Goal: Transaction & Acquisition: Purchase product/service

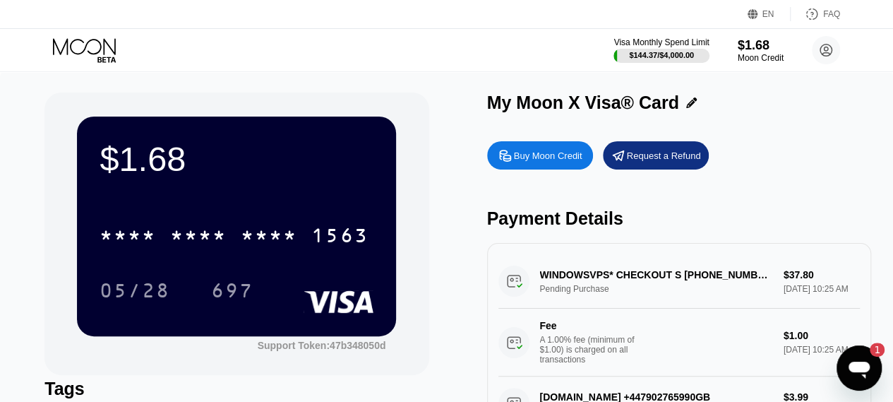
scroll to position [14, 0]
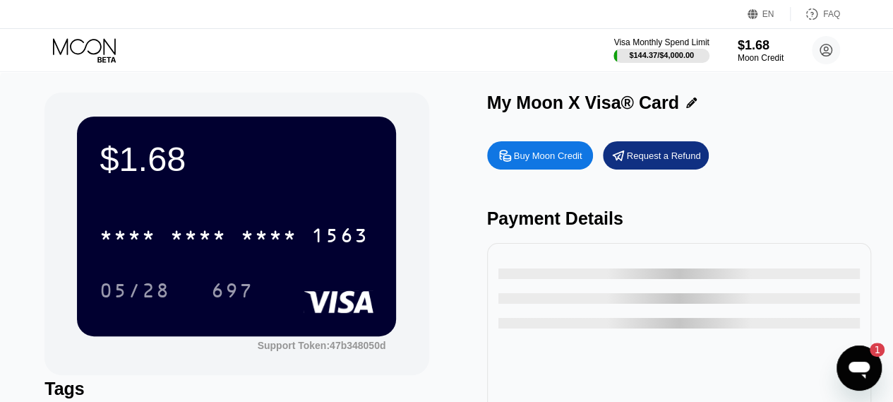
click at [478, 79] on div "$1.68 * * * * * * * * * * * * 1563 05/28 697 Support Token: 47b348050d Tags Add…" at bounding box center [446, 298] width 893 height 454
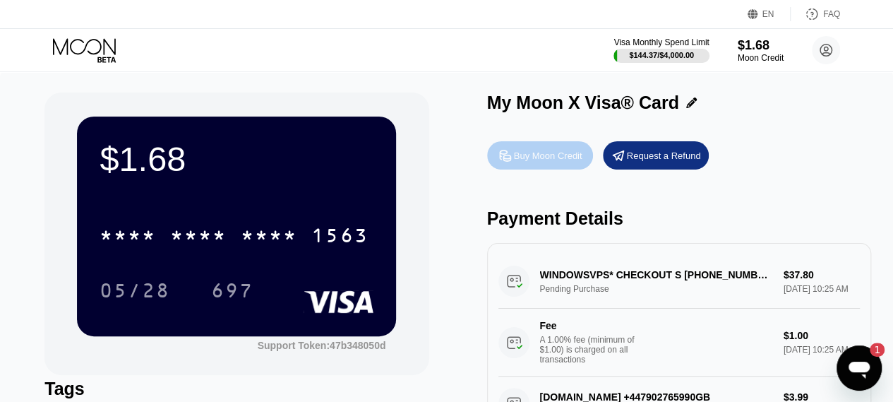
click at [546, 162] on div "Buy Moon Credit" at bounding box center [548, 156] width 68 height 12
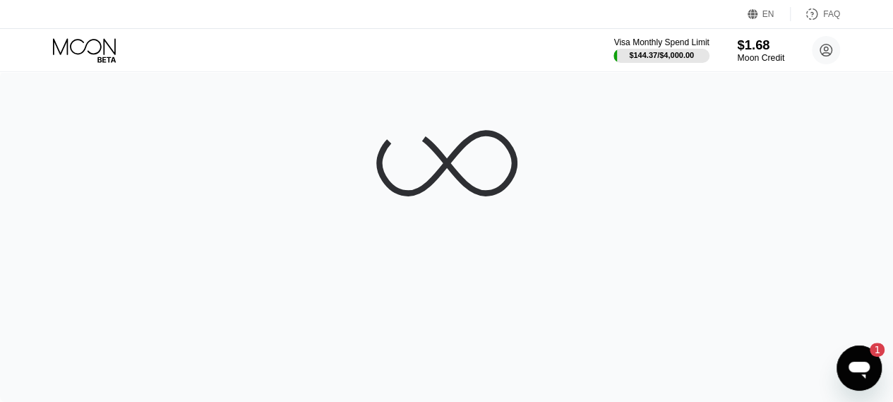
click at [757, 49] on div "$1.68" at bounding box center [760, 44] width 47 height 15
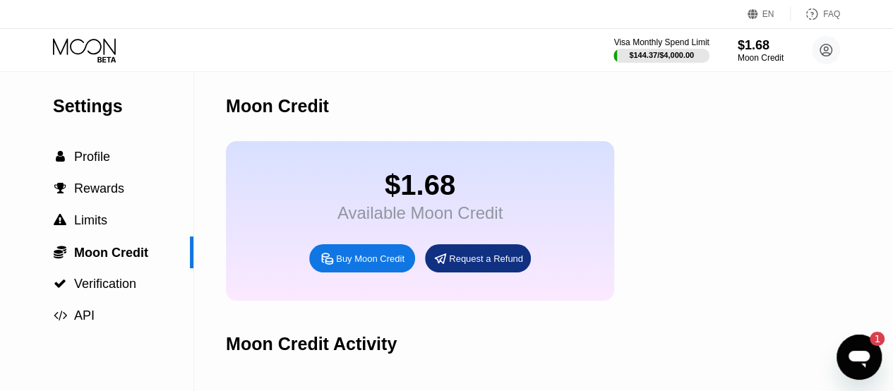
click at [69, 42] on icon at bounding box center [86, 50] width 66 height 25
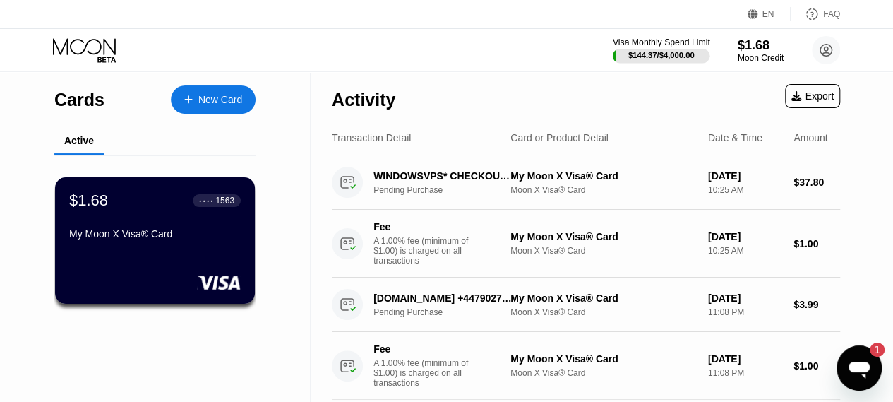
click at [678, 57] on div "$144.37 / $4,000.00" at bounding box center [661, 55] width 66 height 8
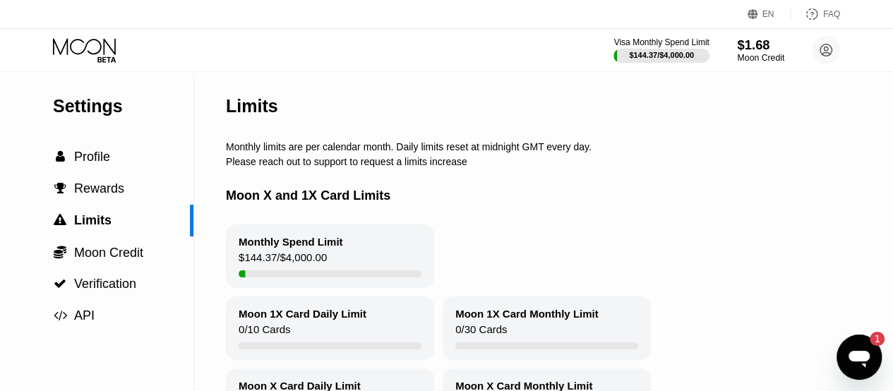
click at [760, 46] on div "$1.68" at bounding box center [760, 44] width 47 height 15
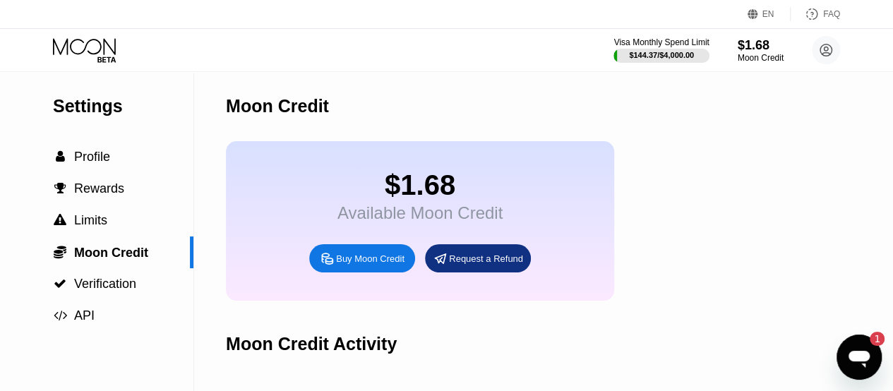
click at [372, 265] on div "Buy Moon Credit" at bounding box center [370, 259] width 68 height 12
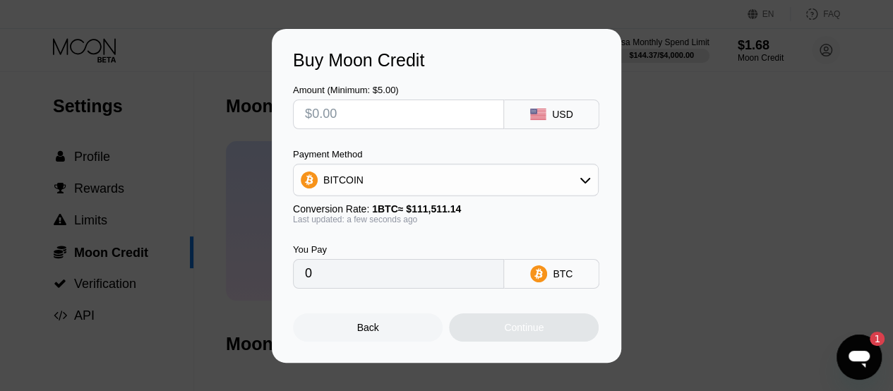
click at [397, 125] on input "text" at bounding box center [398, 114] width 187 height 28
type input "$50"
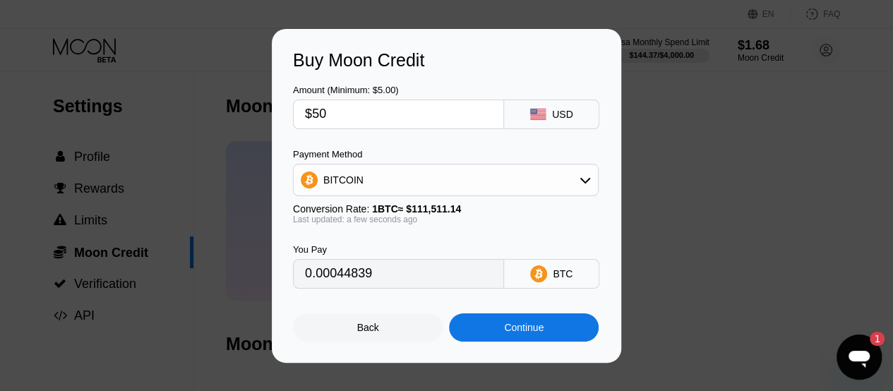
type input "0.00044839"
type input "$50"
click at [457, 181] on div "BITCOIN" at bounding box center [446, 180] width 304 height 28
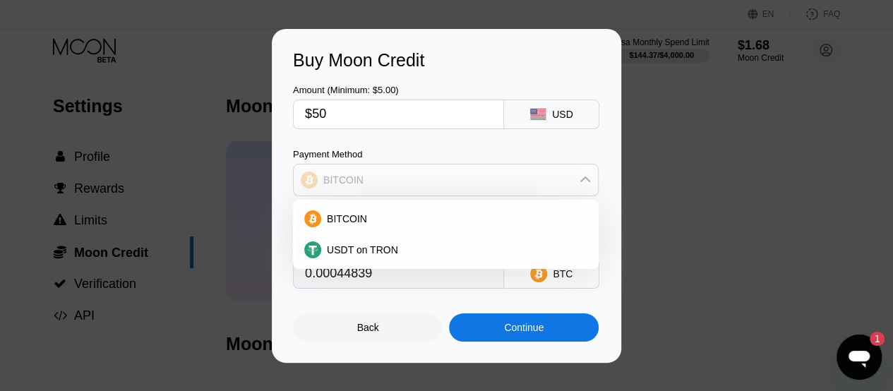
click at [457, 181] on div "BITCOIN" at bounding box center [446, 180] width 304 height 28
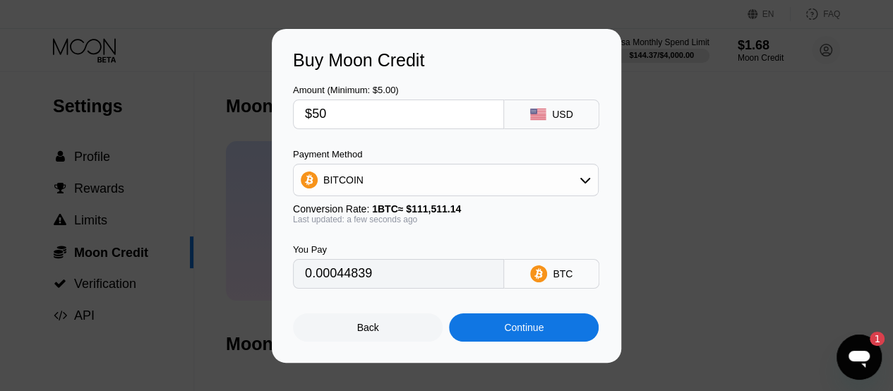
click at [430, 185] on div "BITCOIN" at bounding box center [446, 180] width 304 height 28
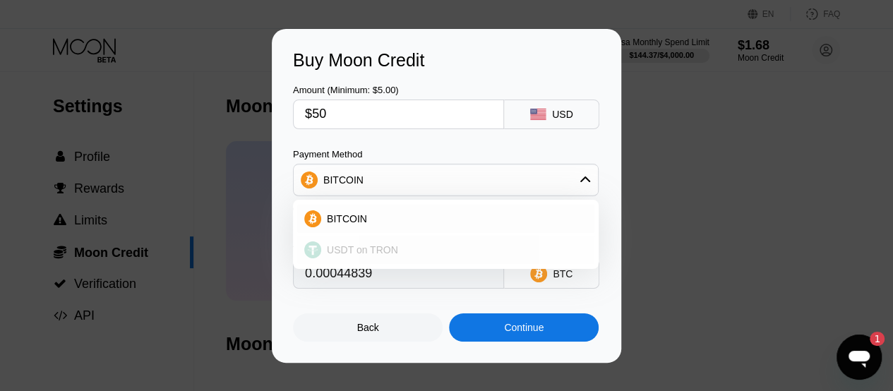
click at [371, 246] on span "USDT on TRON" at bounding box center [362, 249] width 71 height 11
type input "50.51"
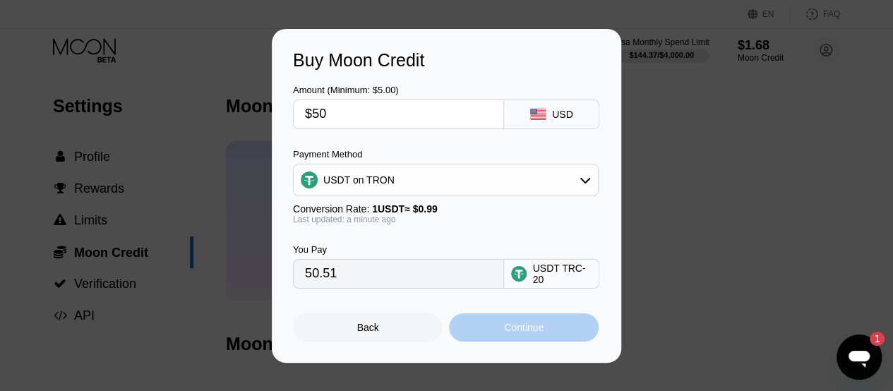
click at [491, 330] on div "Continue" at bounding box center [524, 327] width 150 height 28
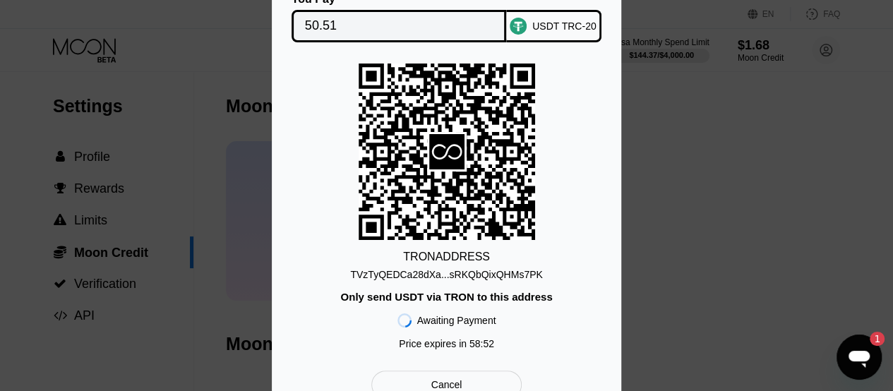
click at [429, 270] on div "TVzTyQEDCa28dXa...sRKQbQixQHMs7PK" at bounding box center [446, 274] width 192 height 11
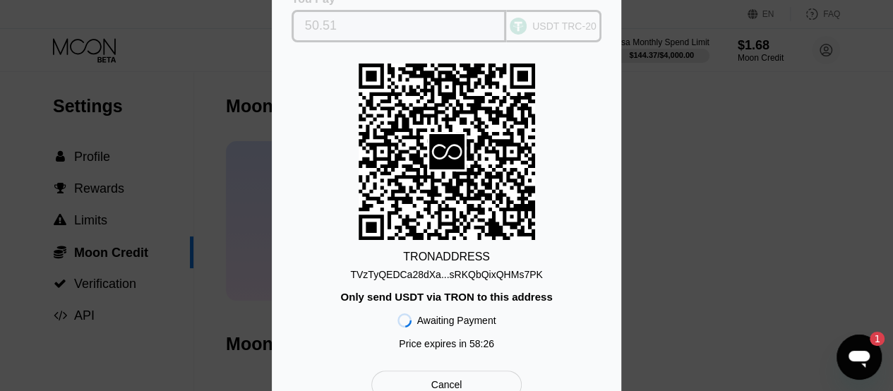
drag, startPoint x: 339, startPoint y: 24, endPoint x: 303, endPoint y: 26, distance: 36.1
click at [303, 26] on div "50.51" at bounding box center [398, 26] width 215 height 32
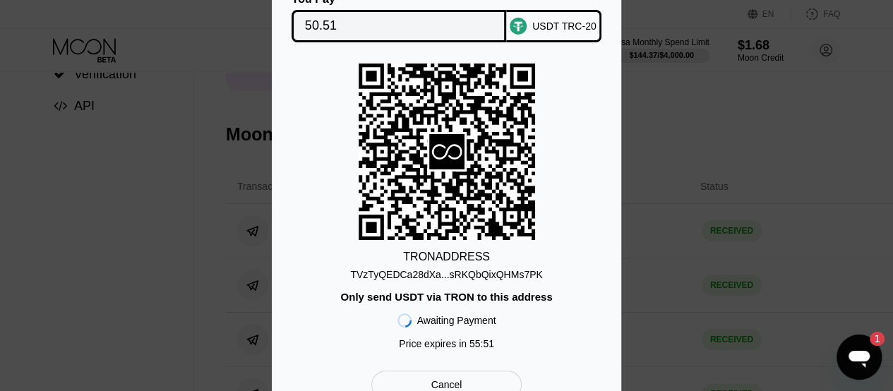
scroll to position [228, 0]
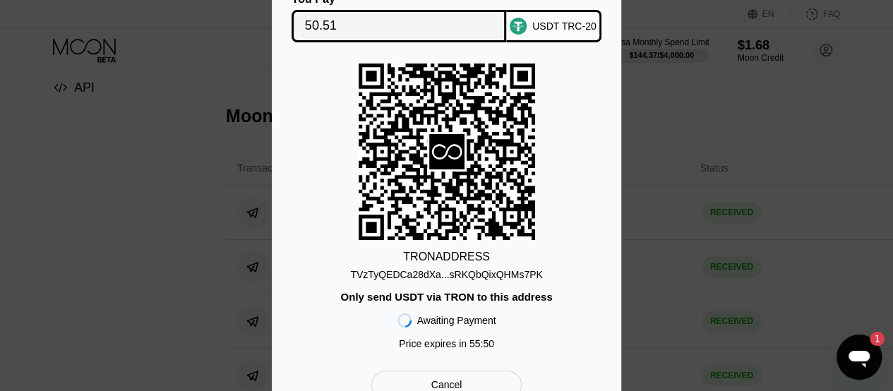
click at [428, 385] on div "Cancel" at bounding box center [446, 385] width 150 height 28
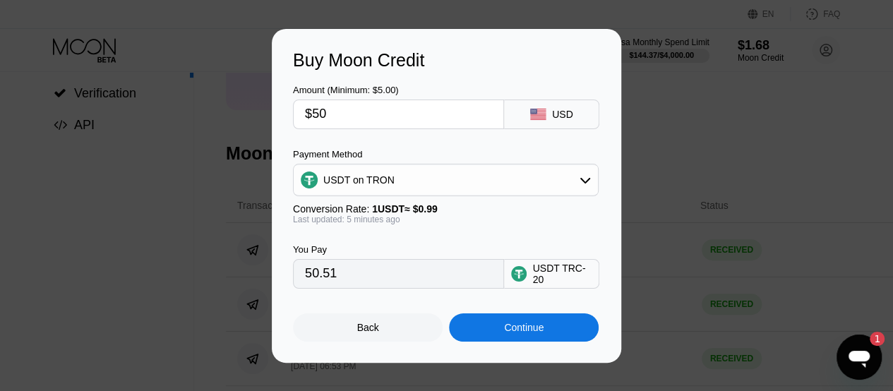
scroll to position [179, 0]
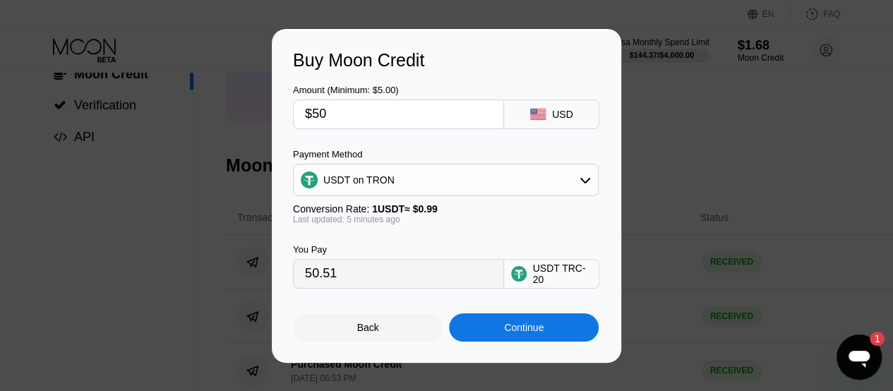
click at [383, 121] on input "$50" at bounding box center [398, 114] width 187 height 28
type input "$5"
type input "5.05"
type input "$58"
type input "58.59"
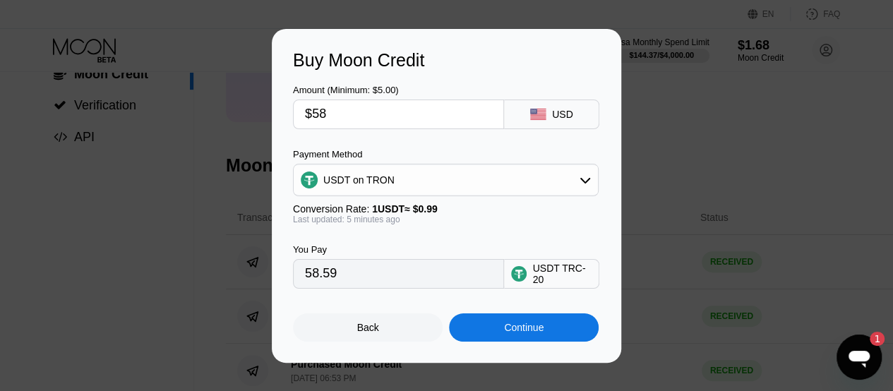
type input "$5"
type input "5.05"
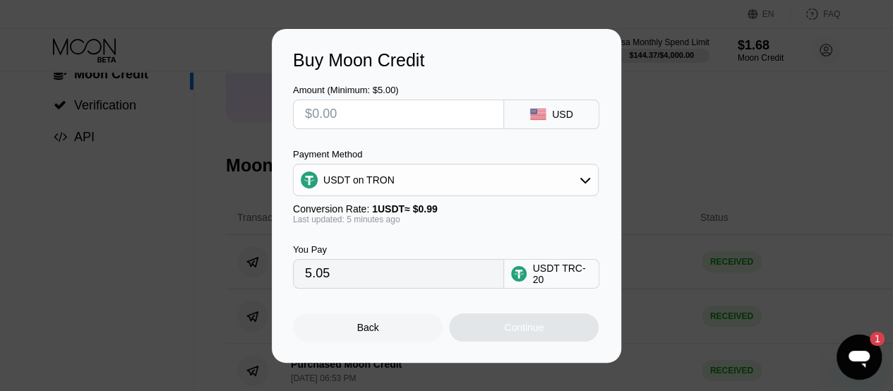
type input "0.00"
type input "$4"
type input "4.04"
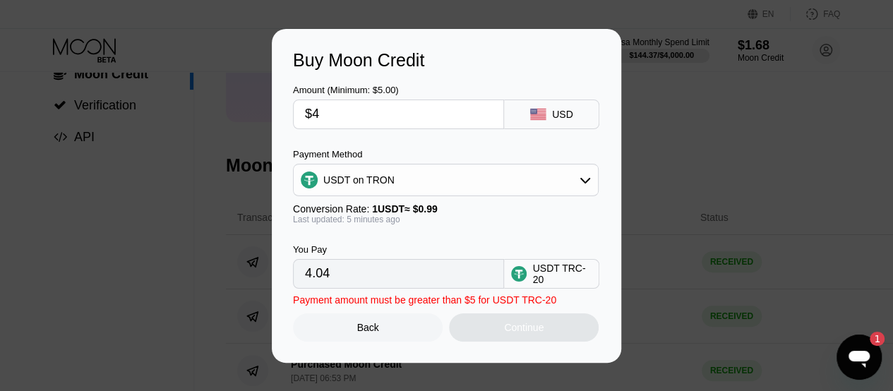
type input "$48"
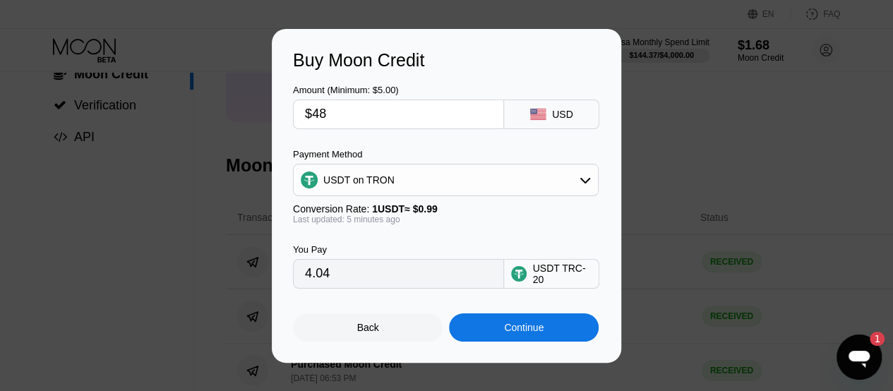
type input "48.48"
type input "$48"
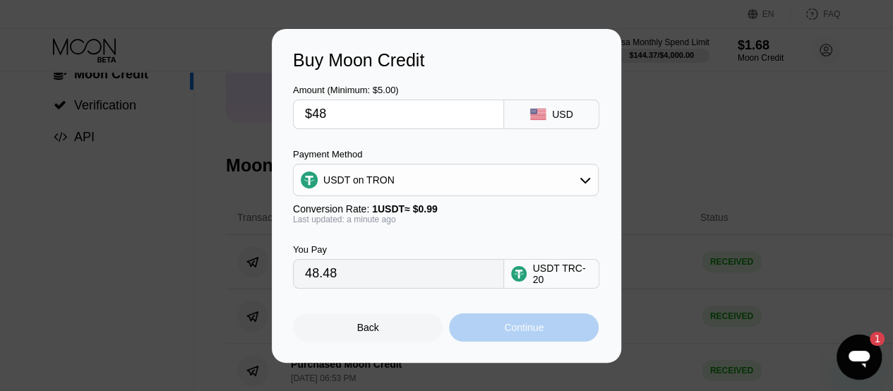
click at [478, 337] on div "Continue" at bounding box center [524, 327] width 150 height 28
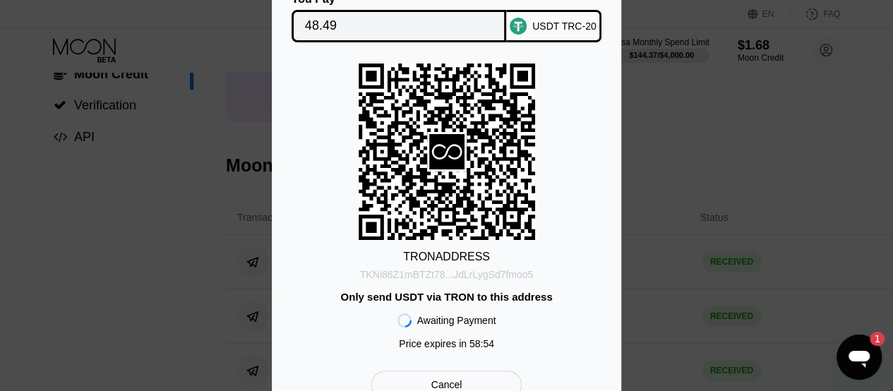
click at [412, 272] on div "TKNi86Z1mBTZt78...JdLrLygSd7fmoo5" at bounding box center [446, 274] width 173 height 11
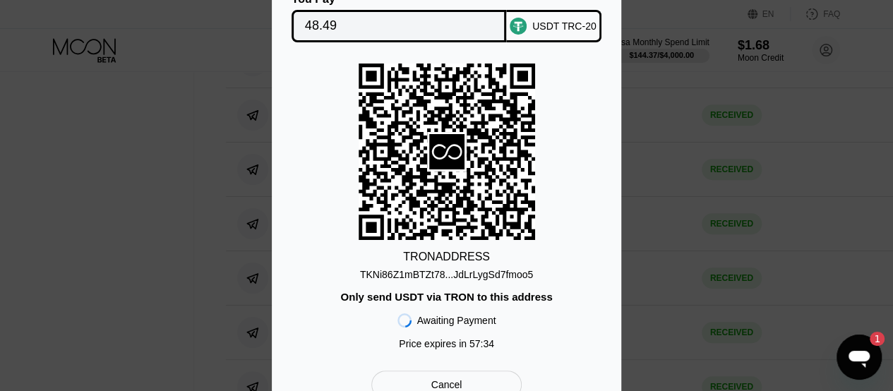
scroll to position [433, 0]
click at [425, 384] on div "Cancel" at bounding box center [446, 385] width 150 height 28
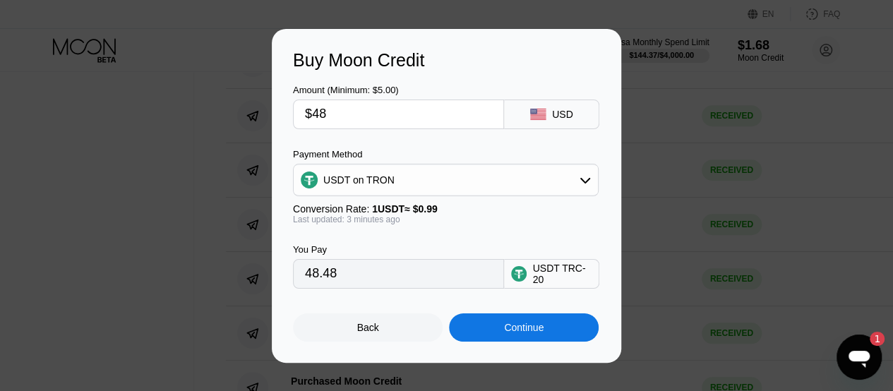
click at [347, 115] on input "$48" at bounding box center [398, 114] width 187 height 28
type input "$4"
type input "4.04"
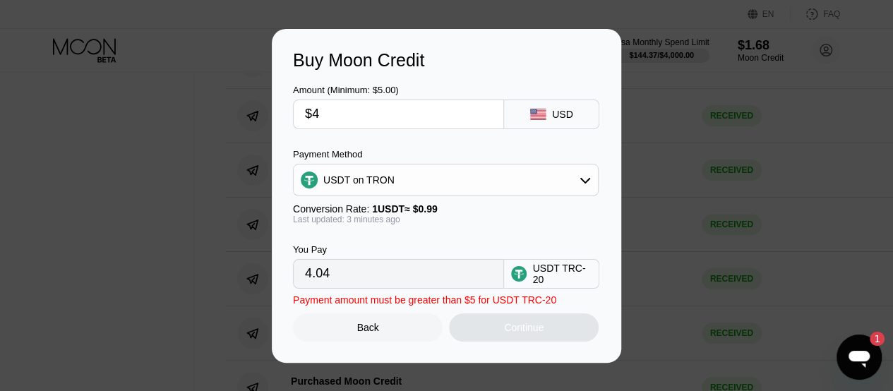
type input "$47"
type input "47.47"
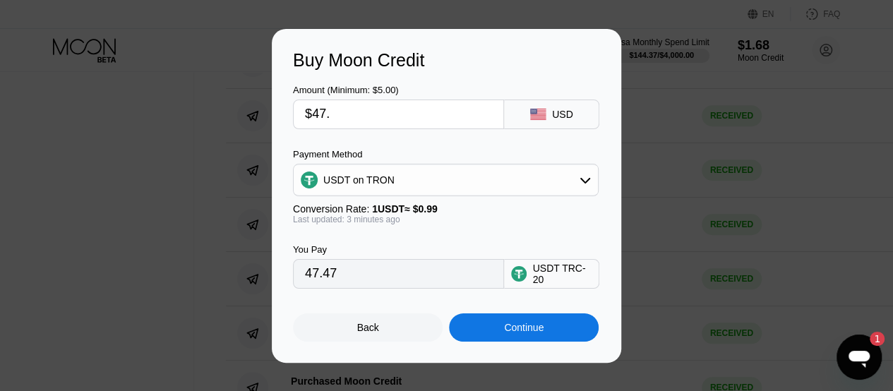
type input "$47.5"
type input "47.98"
type input "$47."
type input "47.47"
type input "$4"
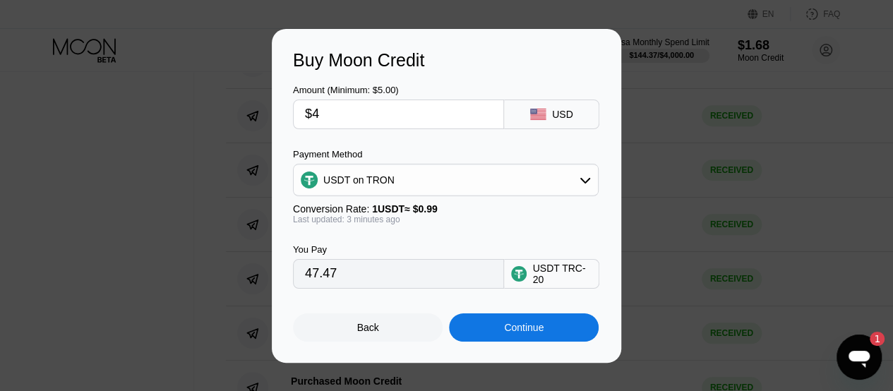
type input "4.04"
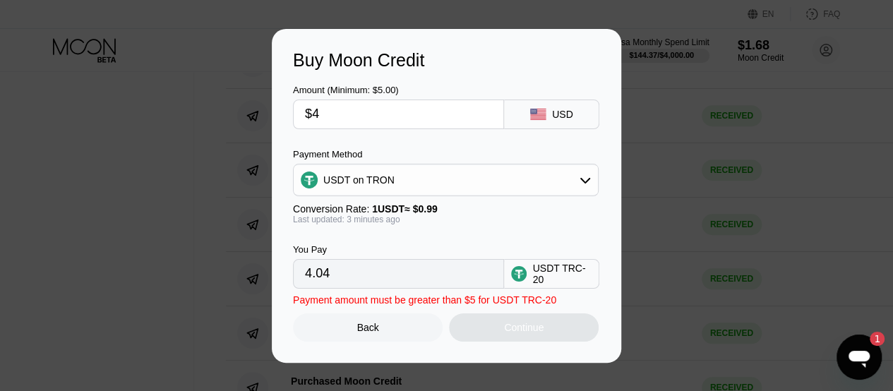
type input "$45"
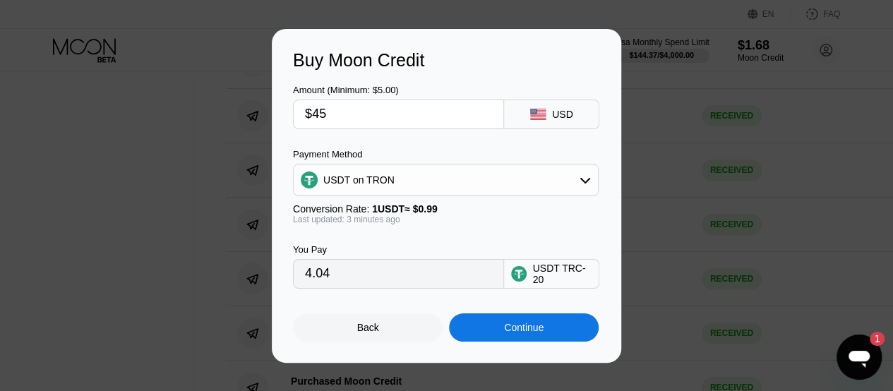
type input "45.45"
type input "$45"
click at [486, 324] on div "Continue" at bounding box center [524, 327] width 150 height 28
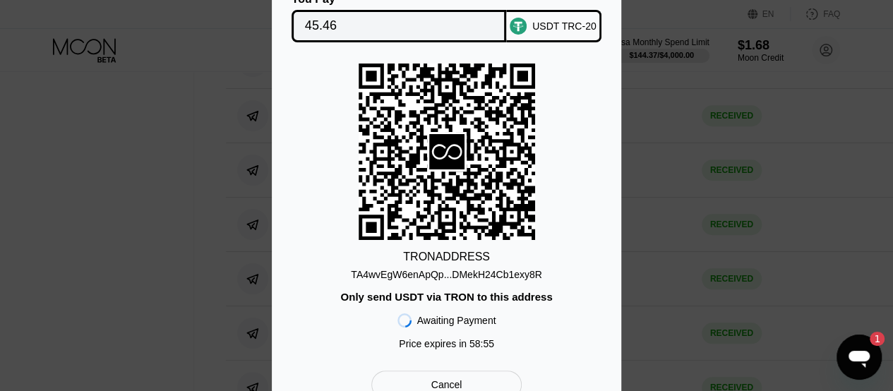
click at [490, 279] on div "TA4wvEgW6enApQp...DMekH24Cb1exy8R" at bounding box center [446, 274] width 191 height 11
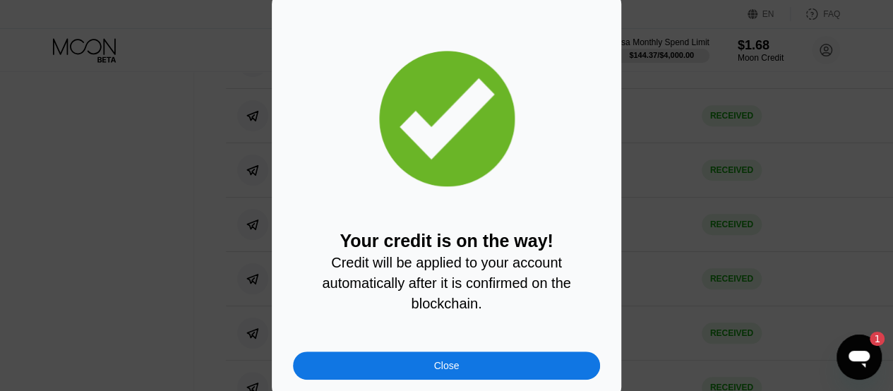
click at [446, 366] on div "Close" at bounding box center [446, 365] width 25 height 11
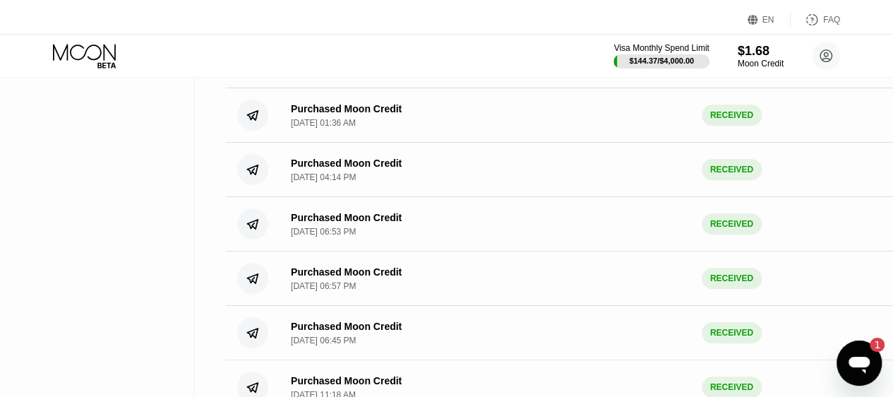
scroll to position [0, 0]
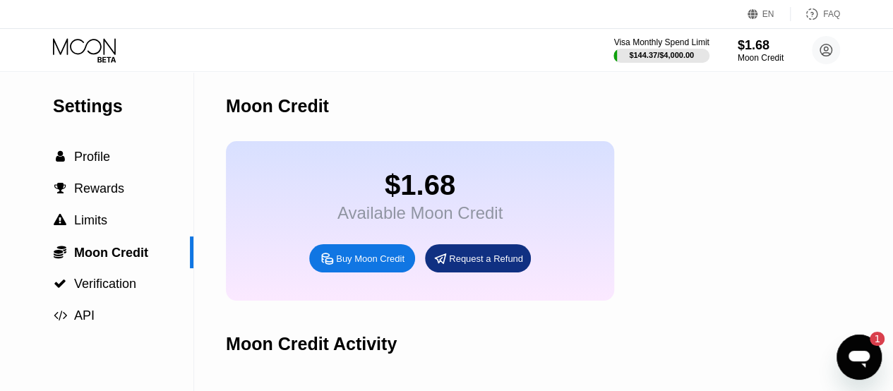
click at [90, 42] on icon at bounding box center [86, 50] width 66 height 25
